Goal: Information Seeking & Learning: Learn about a topic

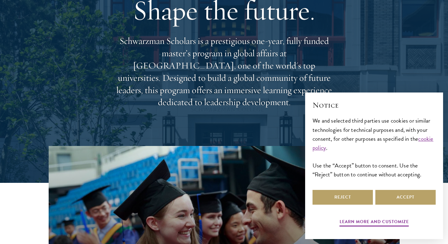
scroll to position [66, 0]
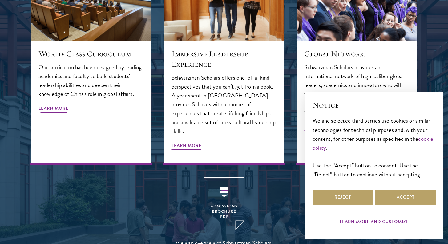
scroll to position [722, 0]
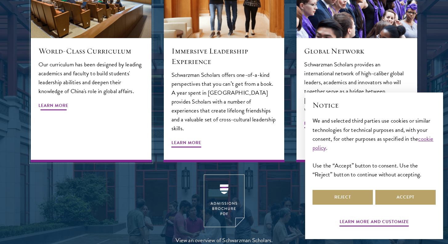
click at [67, 102] on span "Learn More" at bounding box center [53, 107] width 30 height 10
